Goal: Task Accomplishment & Management: Manage account settings

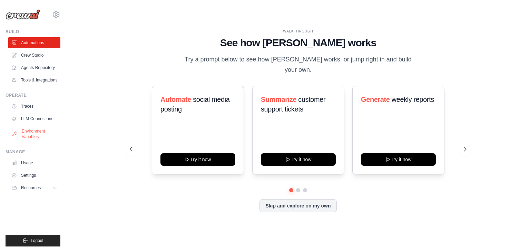
click at [43, 132] on link "Environment Variables" at bounding box center [35, 133] width 52 height 17
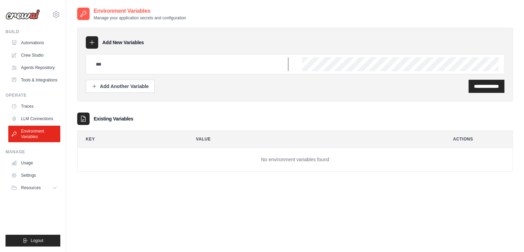
click at [204, 63] on input "text" at bounding box center [190, 64] width 197 height 14
click at [208, 63] on input "text" at bounding box center [190, 64] width 197 height 14
click at [252, 64] on input "text" at bounding box center [190, 64] width 197 height 14
